Goal: Entertainment & Leisure: Consume media (video, audio)

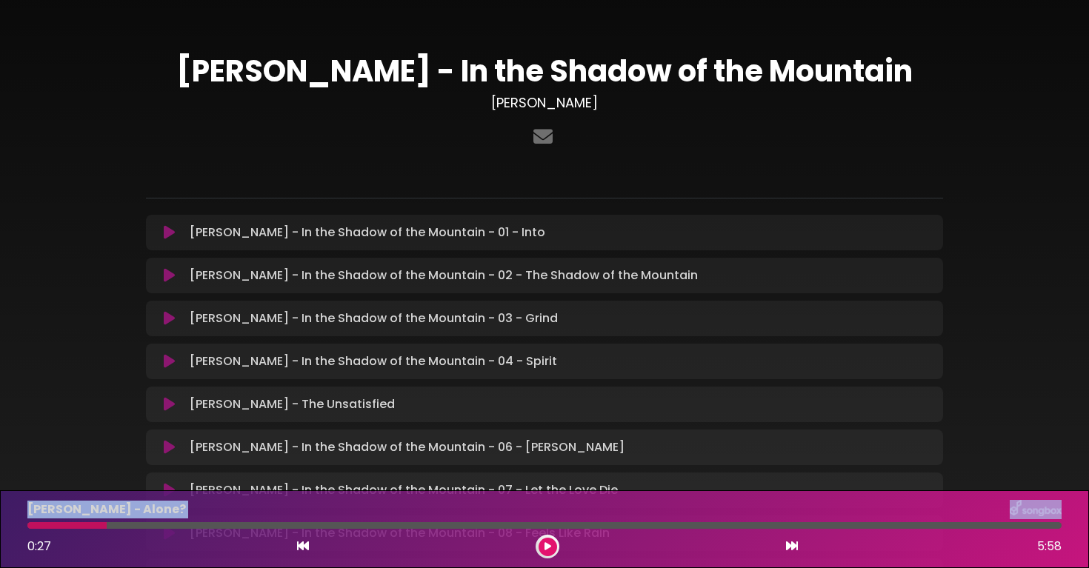
scroll to position [198, 0]
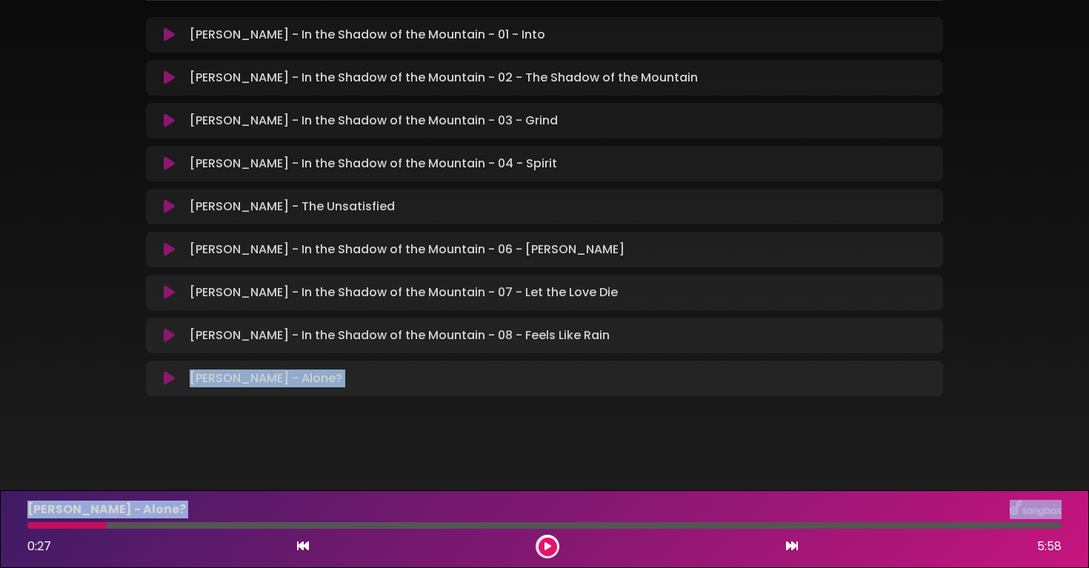
click at [167, 335] on icon at bounding box center [169, 335] width 11 height 15
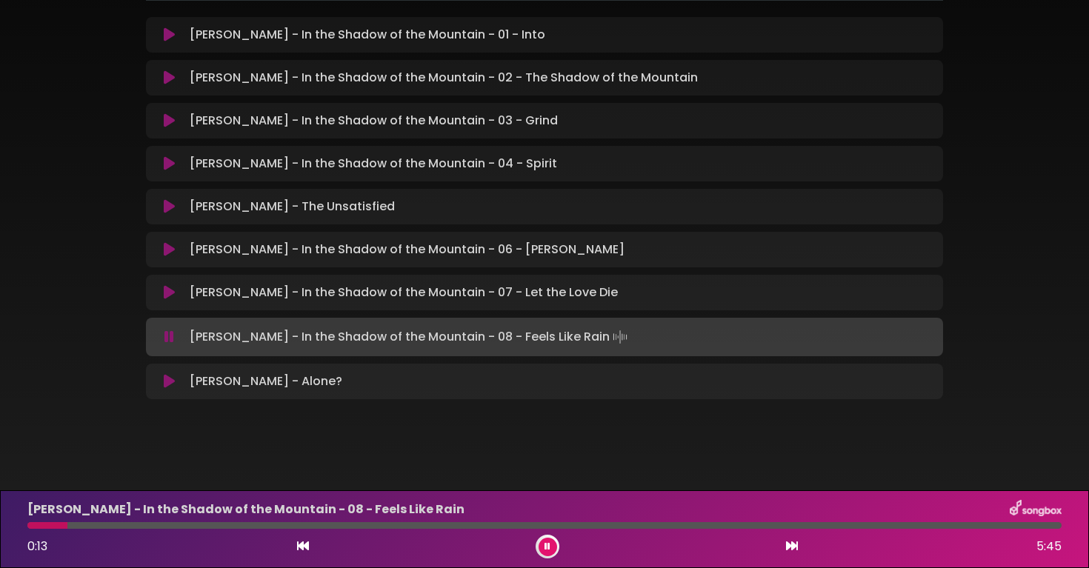
drag, startPoint x: 65, startPoint y: 525, endPoint x: 0, endPoint y: 524, distance: 65.2
click at [0, 524] on div "[PERSON_NAME] - In the Shadow of the Mountain - 08 - Feels Like Rain 0:13 5:45" at bounding box center [544, 529] width 1089 height 78
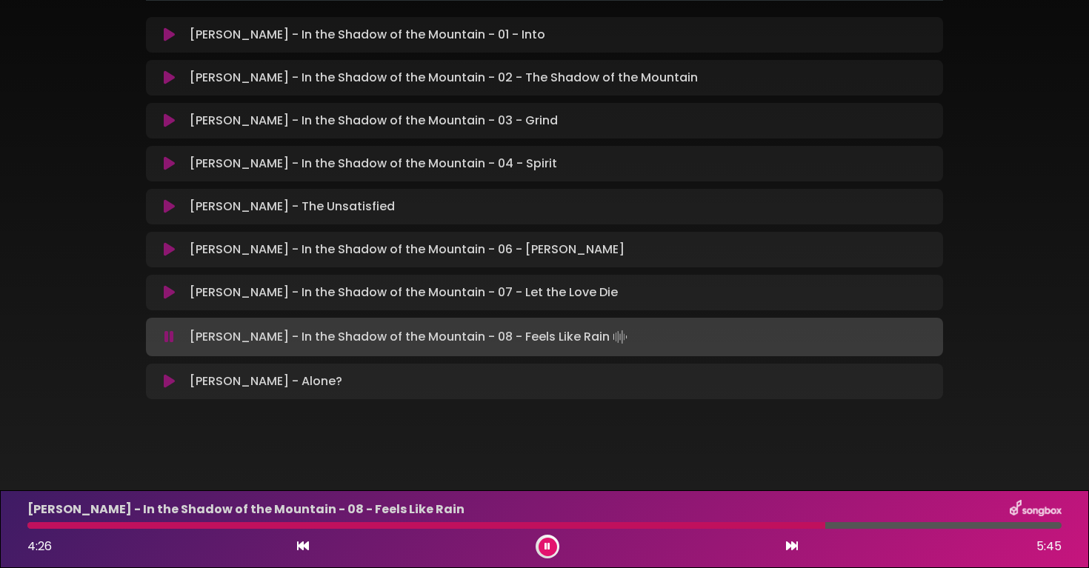
click at [477, 529] on div "[PERSON_NAME] - In the Shadow of the Mountain - 08 - Feels Like Rain 4:26 5:45" at bounding box center [545, 529] width 1052 height 59
click at [484, 524] on div at bounding box center [427, 525] width 801 height 7
click at [173, 39] on icon at bounding box center [169, 34] width 11 height 15
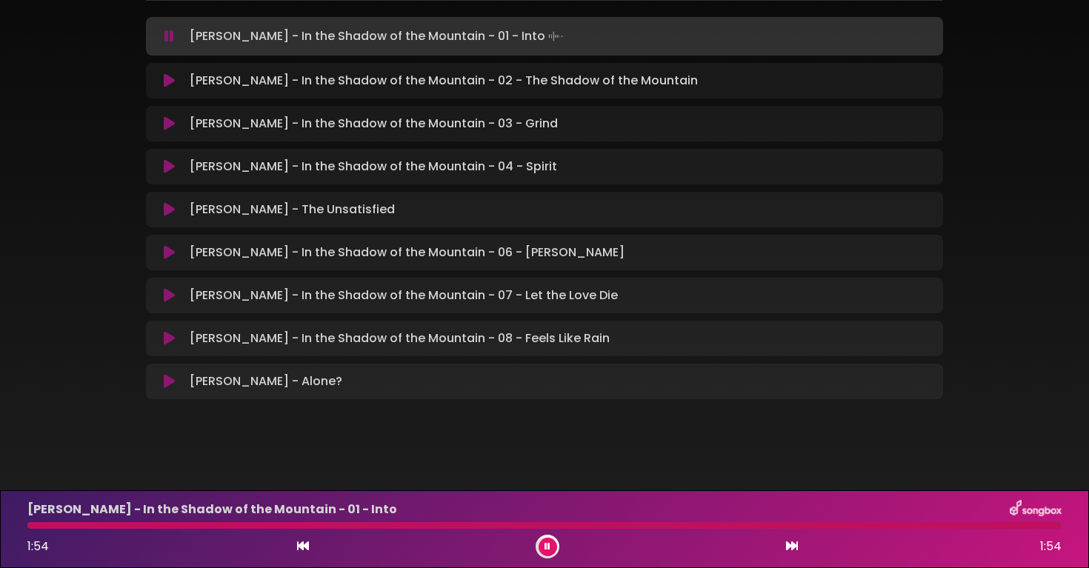
click at [170, 85] on div "[PERSON_NAME] - In the Shadow of the Mountain - 02 - The Shadow of the Mountain…" at bounding box center [544, 81] width 779 height 18
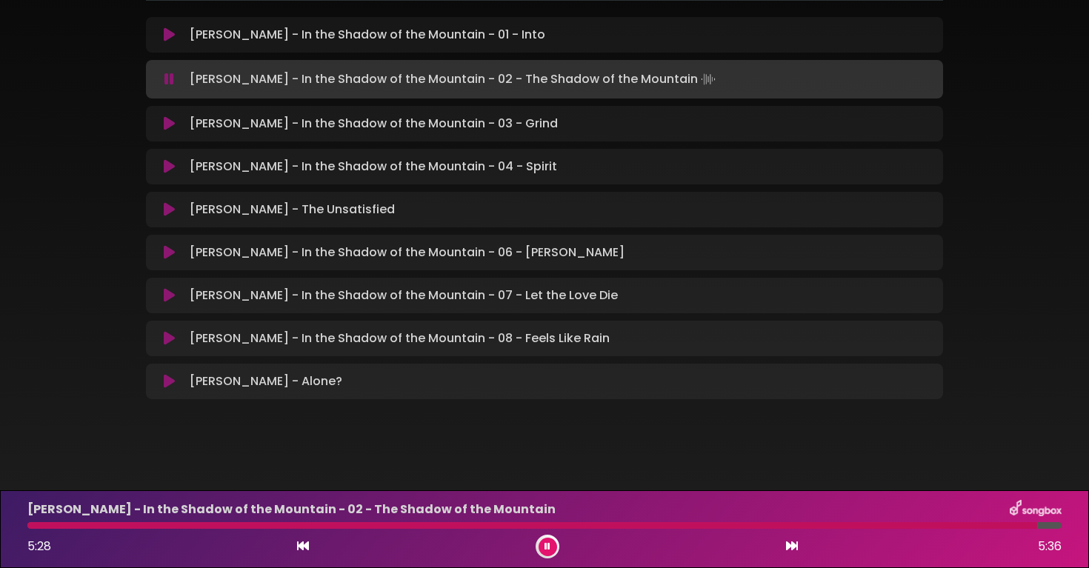
click at [172, 129] on icon at bounding box center [169, 123] width 11 height 15
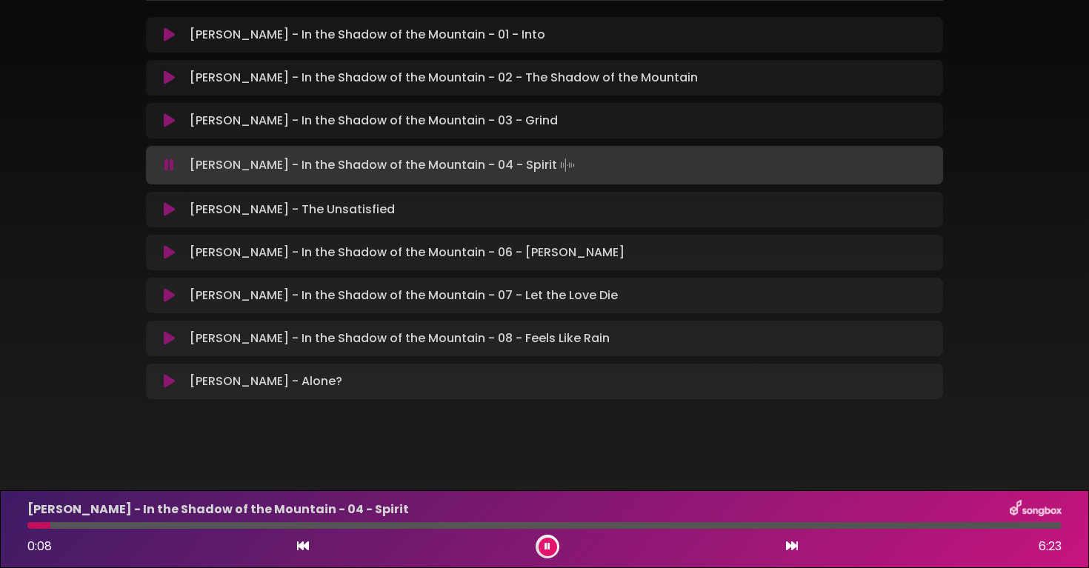
click at [175, 207] on button at bounding box center [169, 209] width 29 height 15
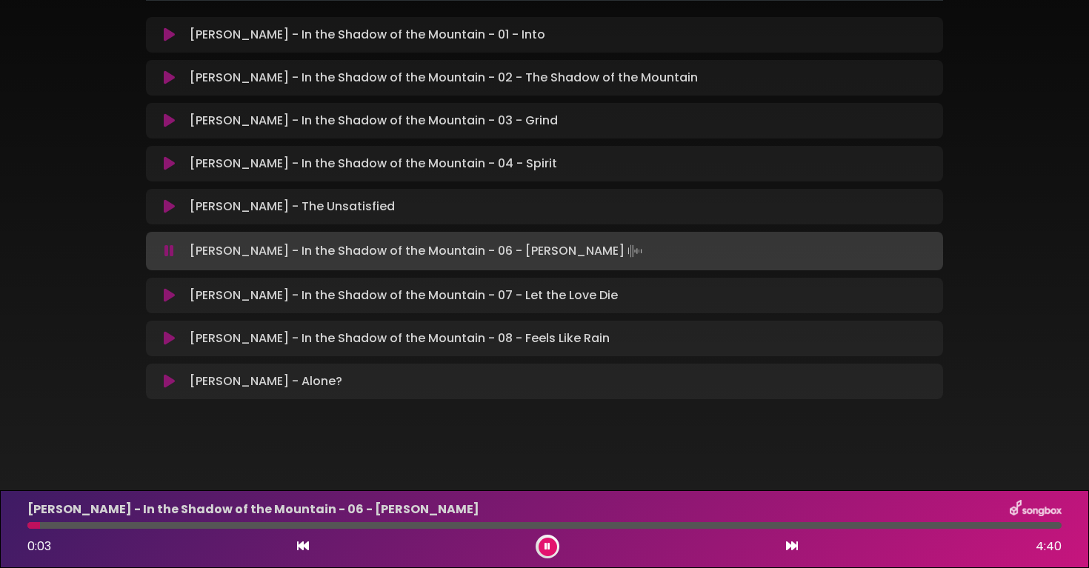
click at [166, 250] on icon at bounding box center [169, 251] width 10 height 15
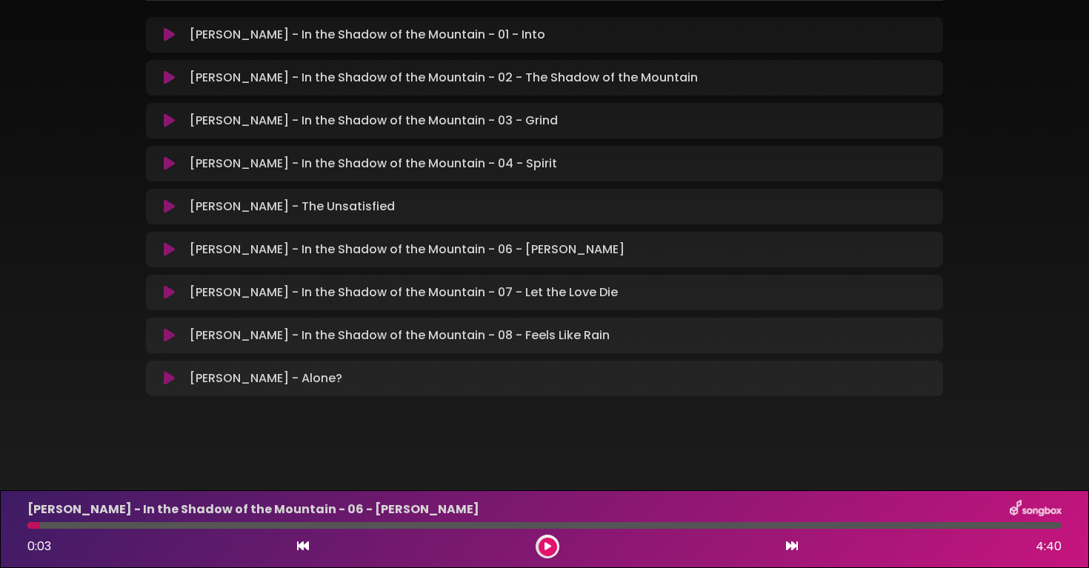
click at [169, 330] on icon at bounding box center [169, 335] width 11 height 15
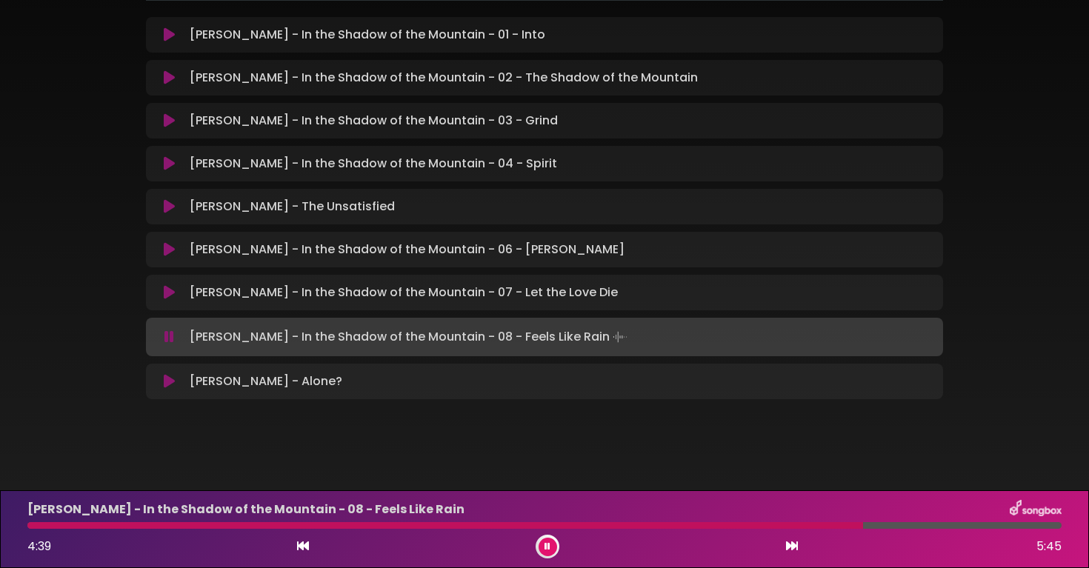
click at [169, 293] on icon at bounding box center [169, 292] width 11 height 15
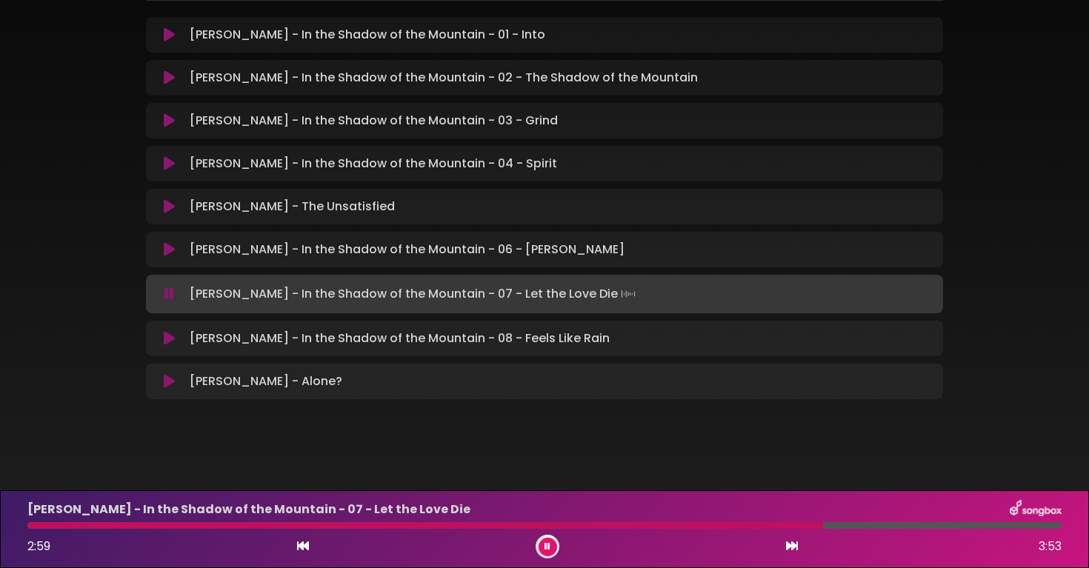
click at [748, 522] on div at bounding box center [425, 525] width 796 height 7
click at [748, 522] on div at bounding box center [416, 525] width 779 height 7
click at [748, 522] on div at bounding box center [422, 525] width 791 height 7
click at [710, 526] on div at bounding box center [392, 525] width 730 height 7
click at [710, 526] on div at bounding box center [428, 525] width 802 height 7
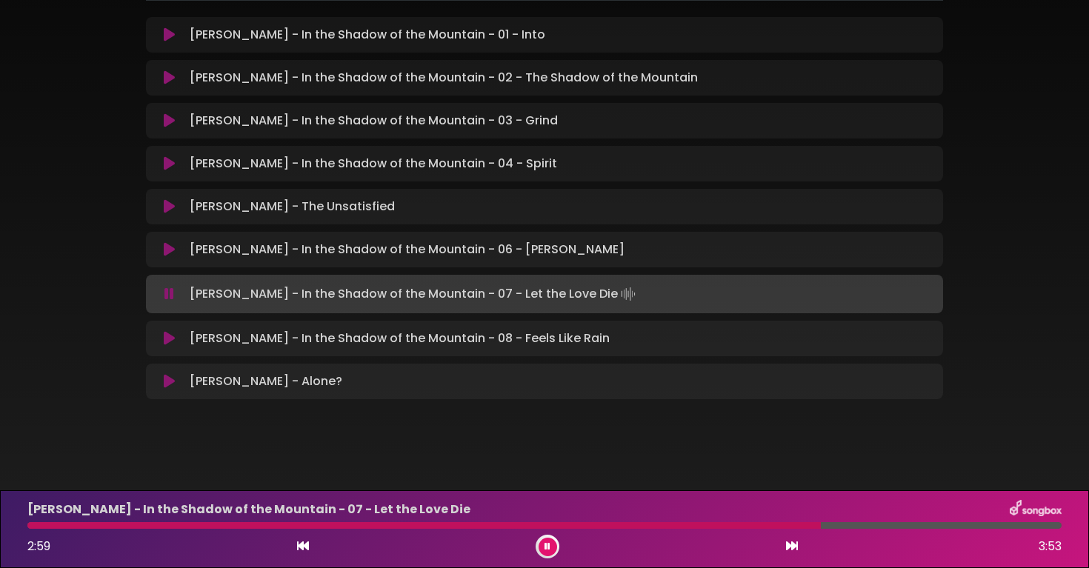
click at [710, 526] on div at bounding box center [424, 525] width 794 height 7
click at [710, 525] on div at bounding box center [452, 525] width 850 height 7
click at [548, 552] on button at bounding box center [548, 547] width 19 height 19
